Goal: Task Accomplishment & Management: Use online tool/utility

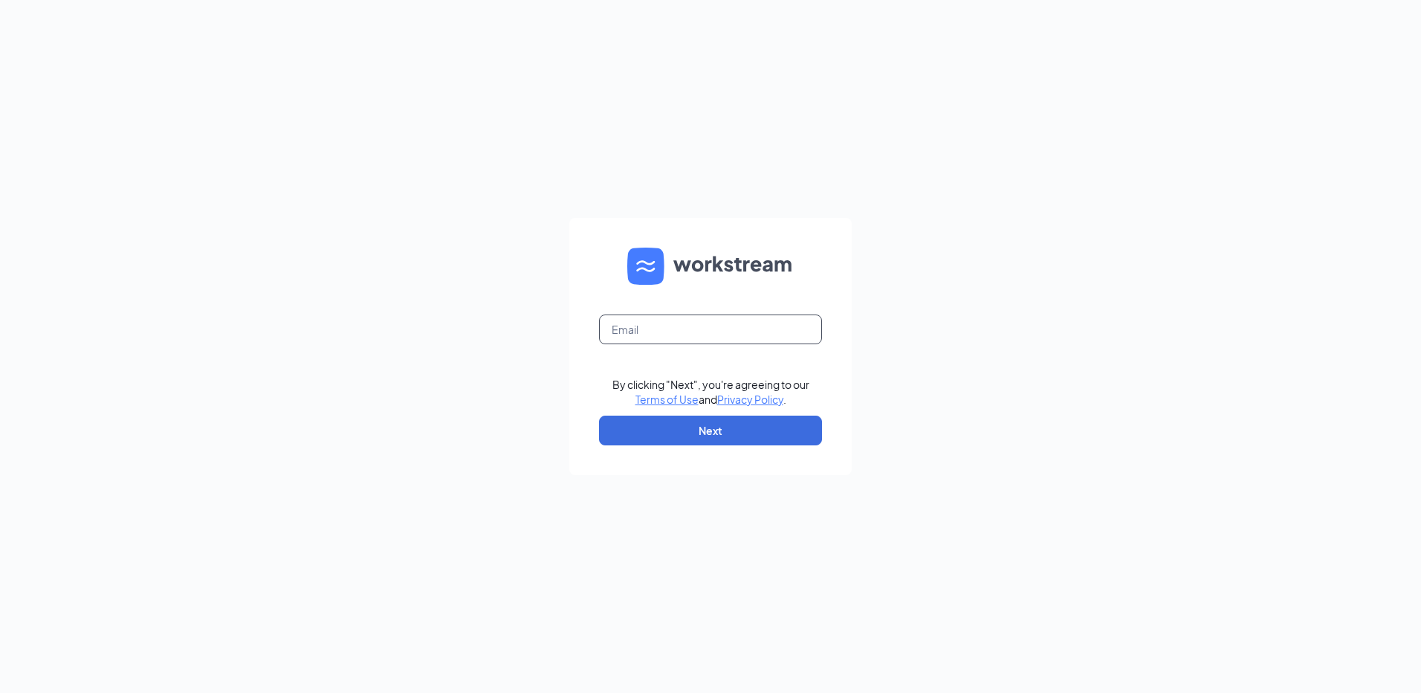
drag, startPoint x: 205, startPoint y: 123, endPoint x: 673, endPoint y: 323, distance: 508.5
click at [673, 323] on input "text" at bounding box center [710, 329] width 223 height 30
type input "[EMAIL_ADDRESS][DOMAIN_NAME]"
click at [722, 432] on button "Next" at bounding box center [710, 430] width 223 height 30
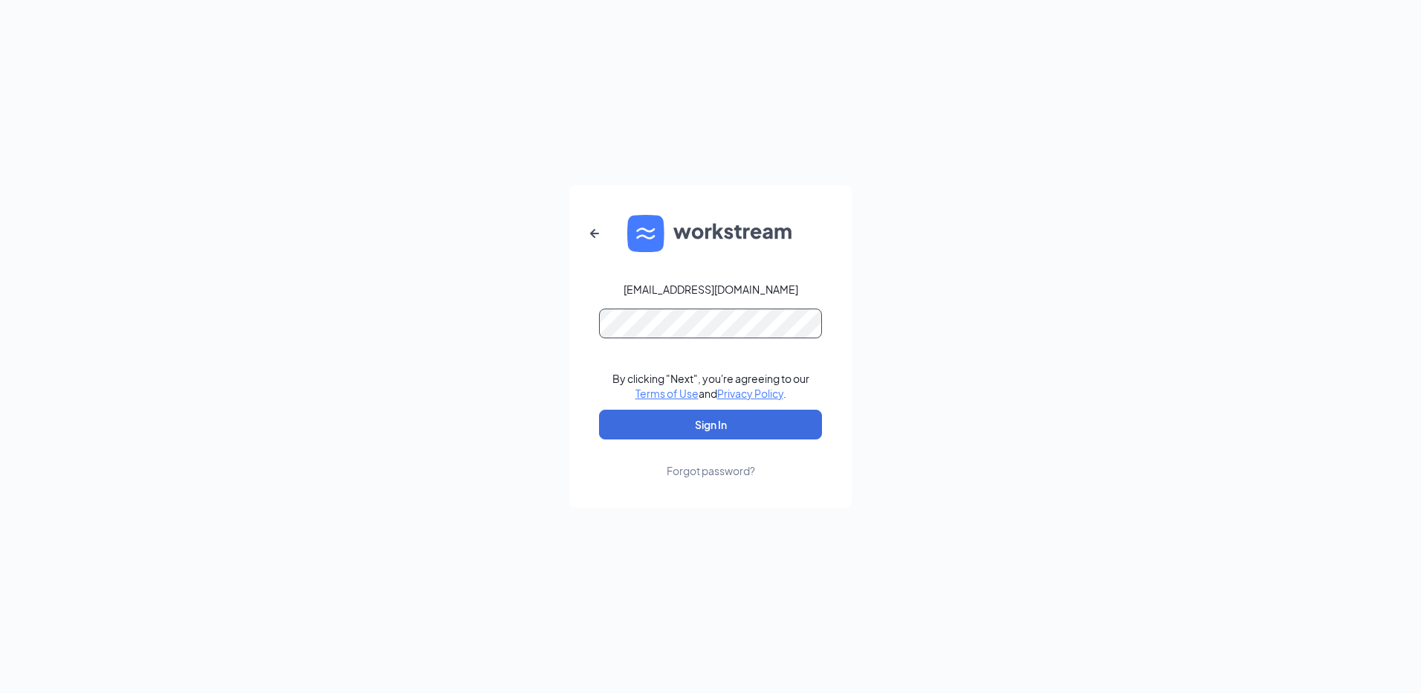
click at [599, 410] on button "Sign In" at bounding box center [710, 425] width 223 height 30
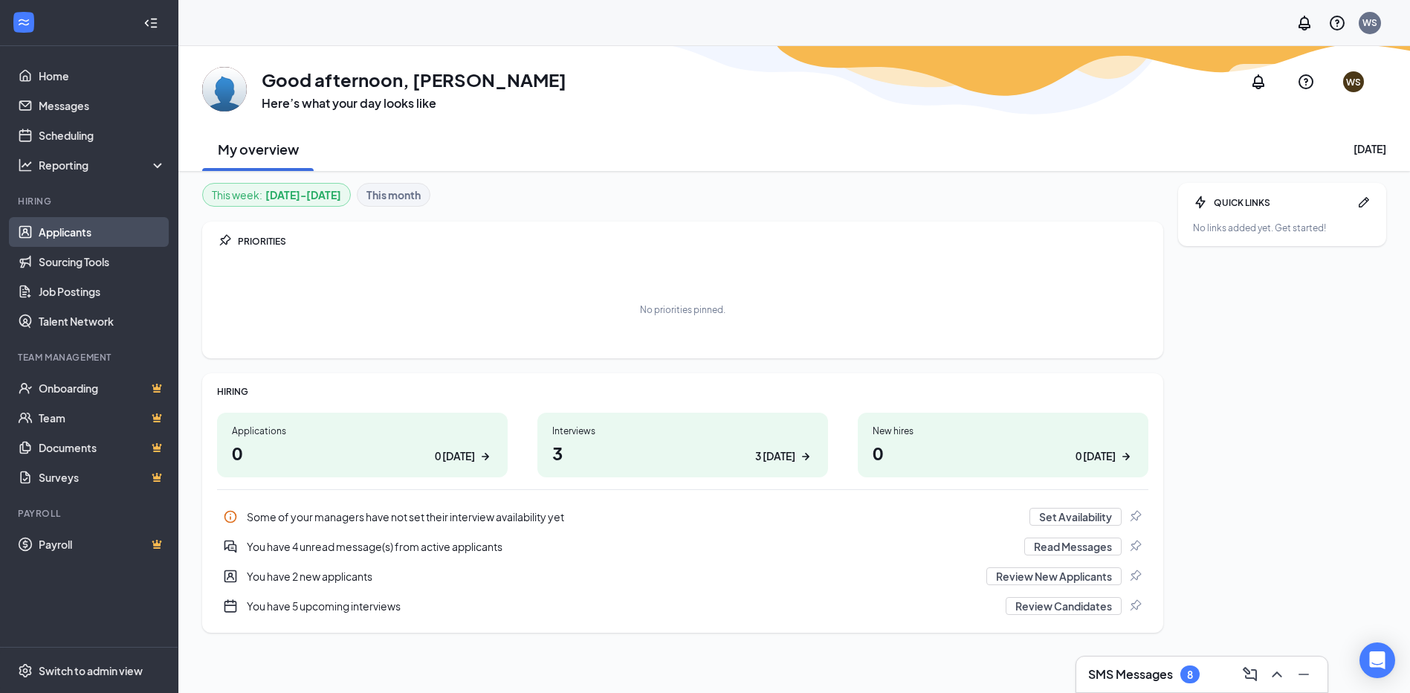
click at [94, 237] on link "Applicants" at bounding box center [102, 232] width 127 height 30
